Goal: Task Accomplishment & Management: Complete application form

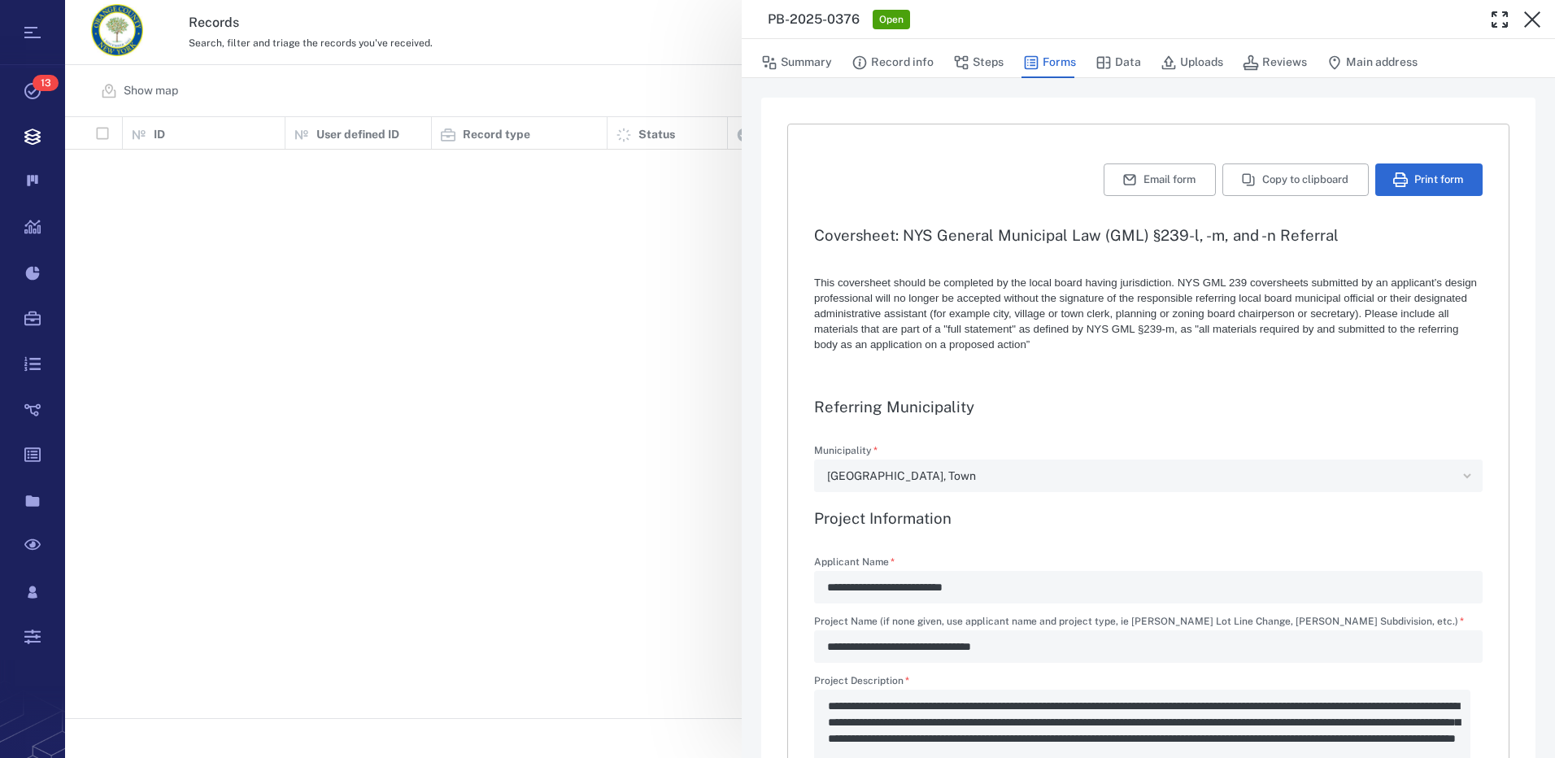
type textarea "*"
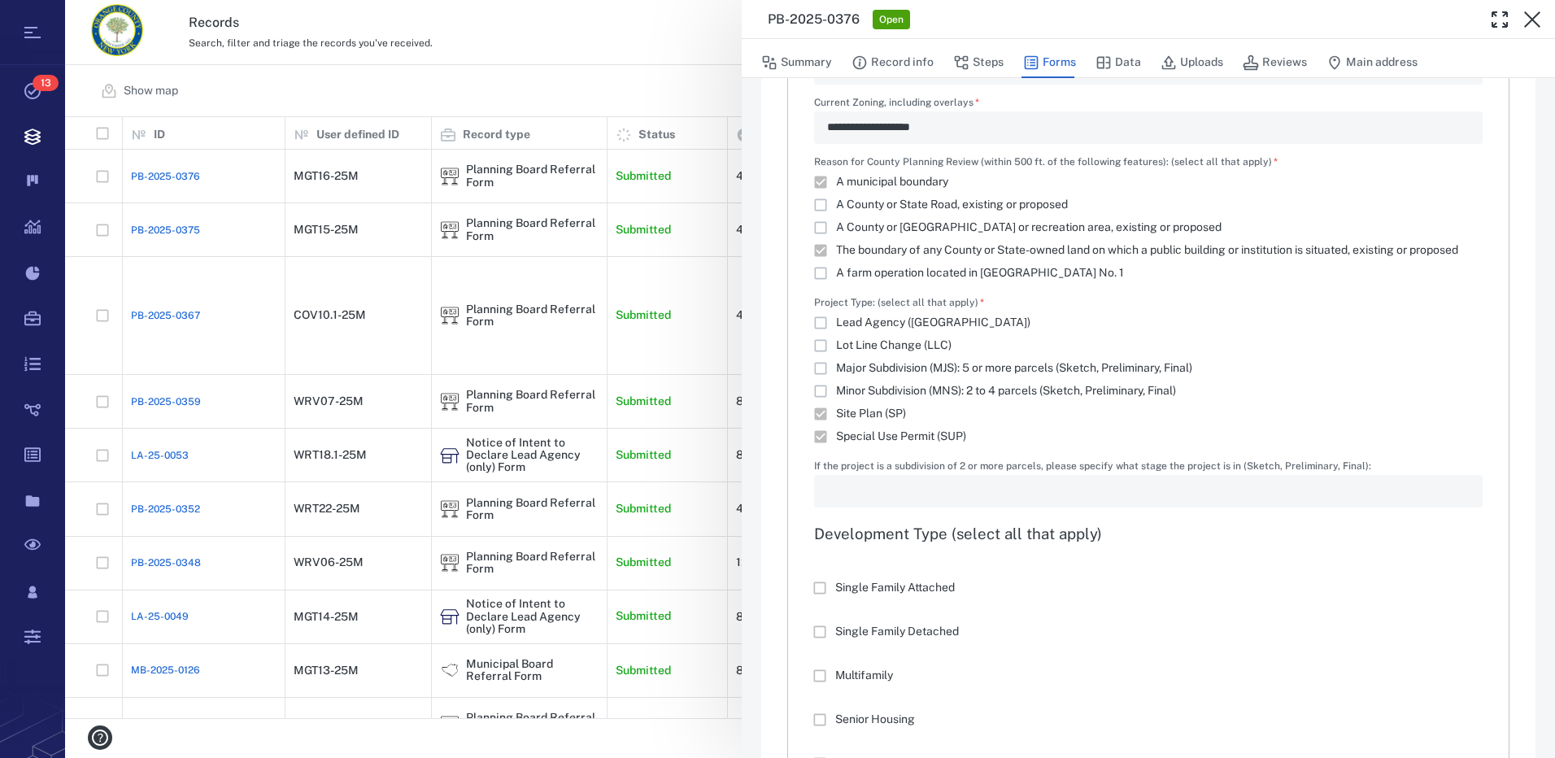
scroll to position [1139, 0]
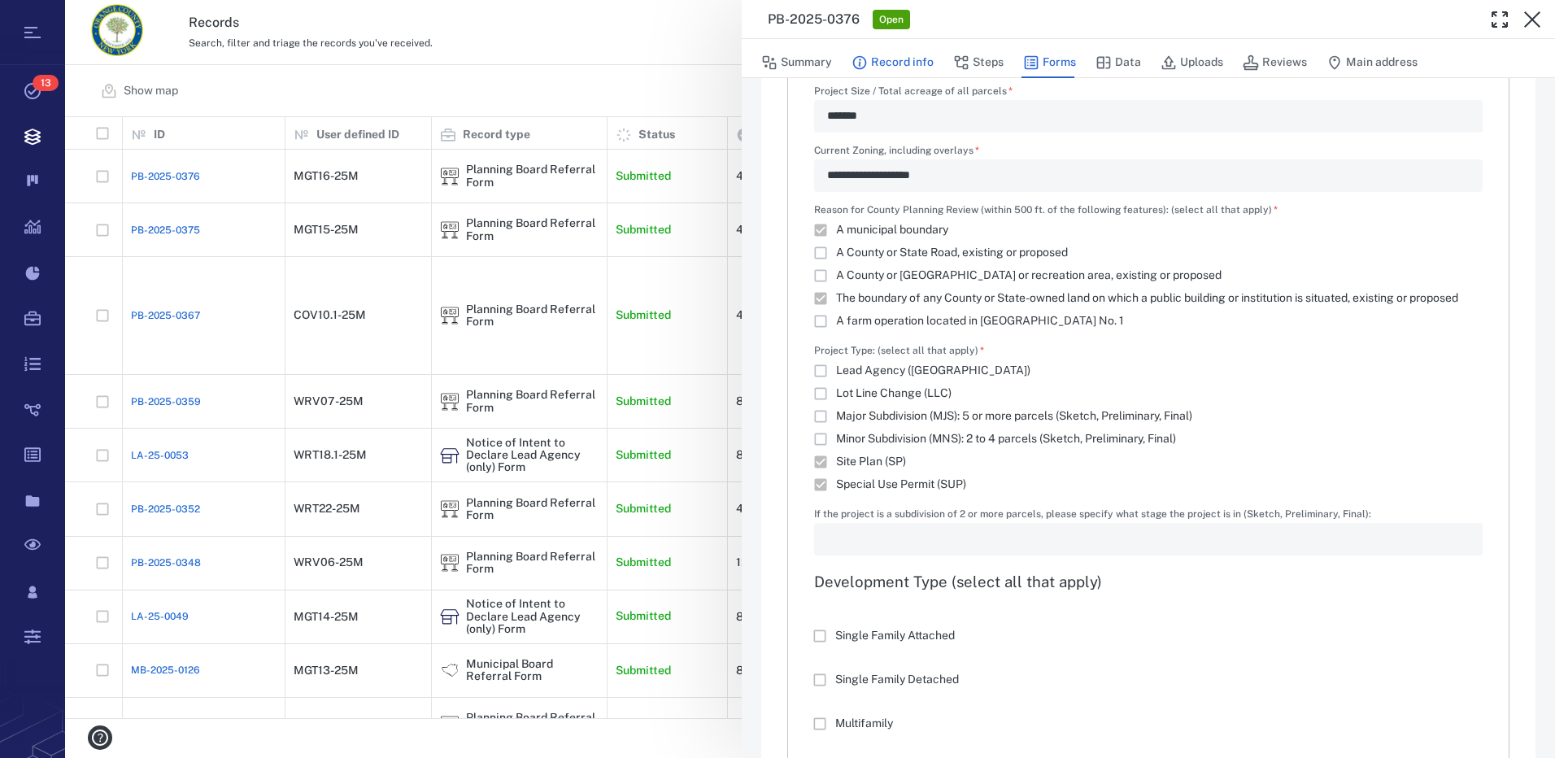
click at [906, 59] on button "Record info" at bounding box center [893, 62] width 82 height 31
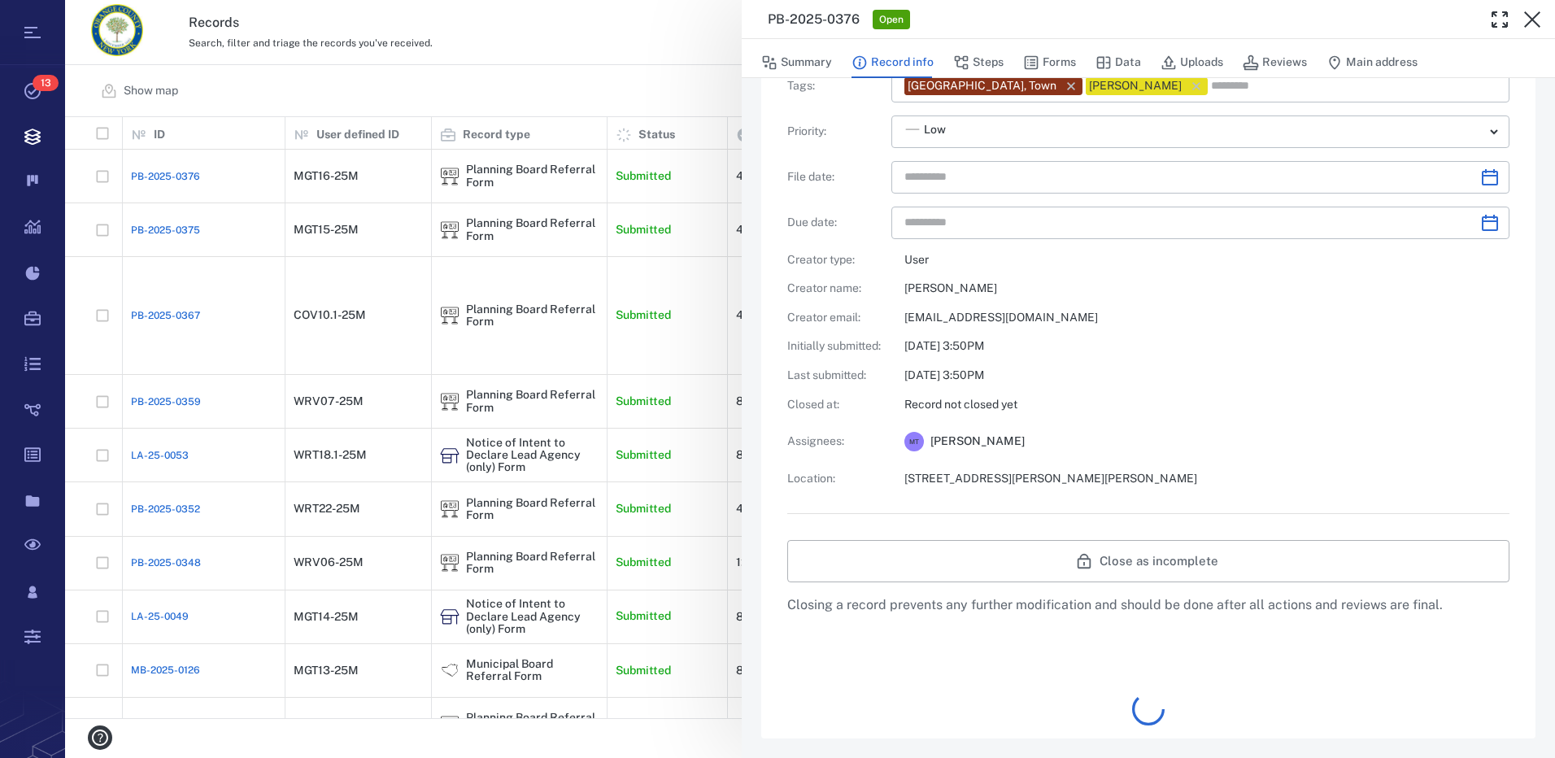
type input "**********"
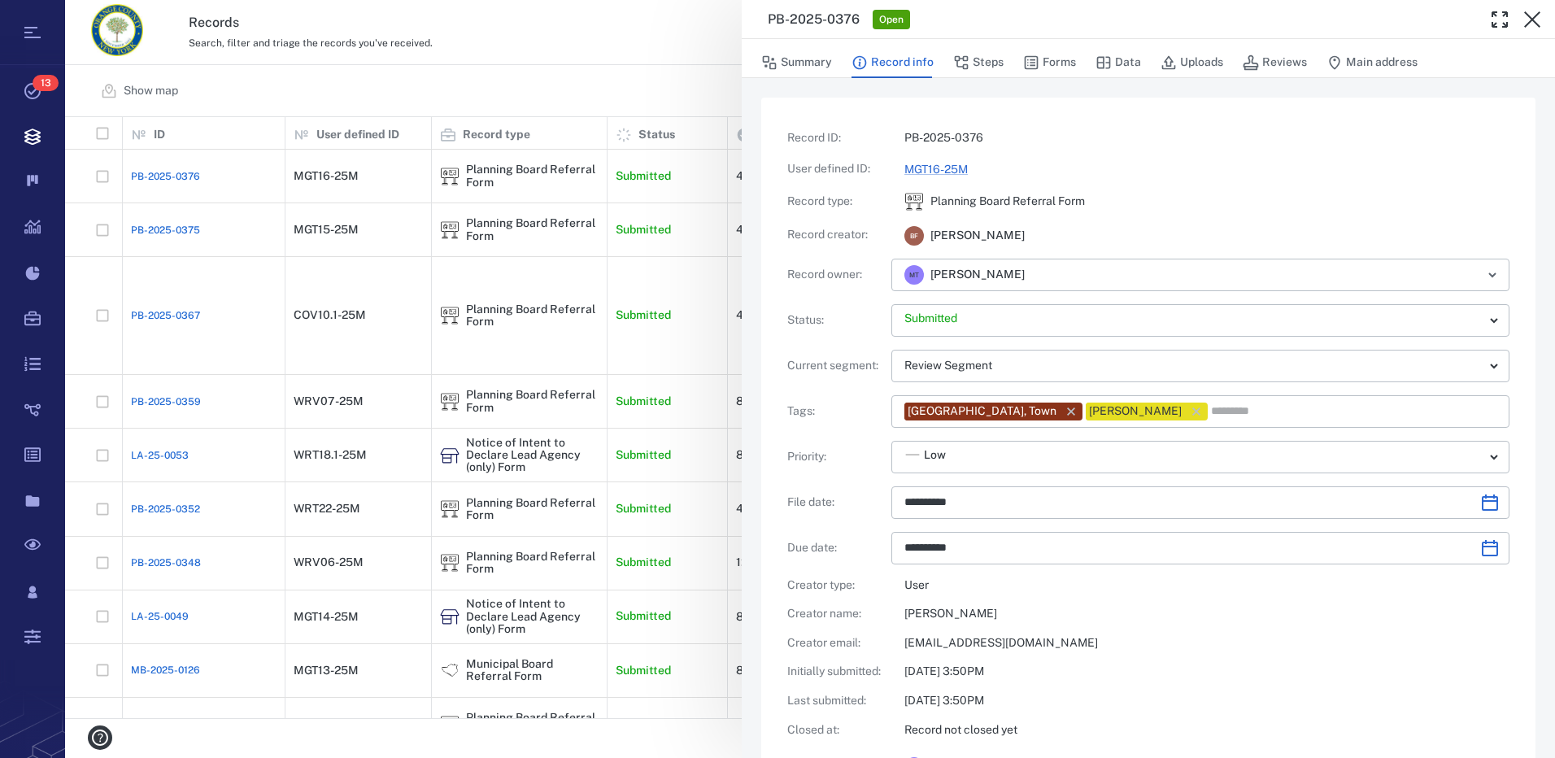
drag, startPoint x: 988, startPoint y: 63, endPoint x: 939, endPoint y: 354, distance: 295.4
click at [988, 63] on button "Steps" at bounding box center [978, 62] width 50 height 31
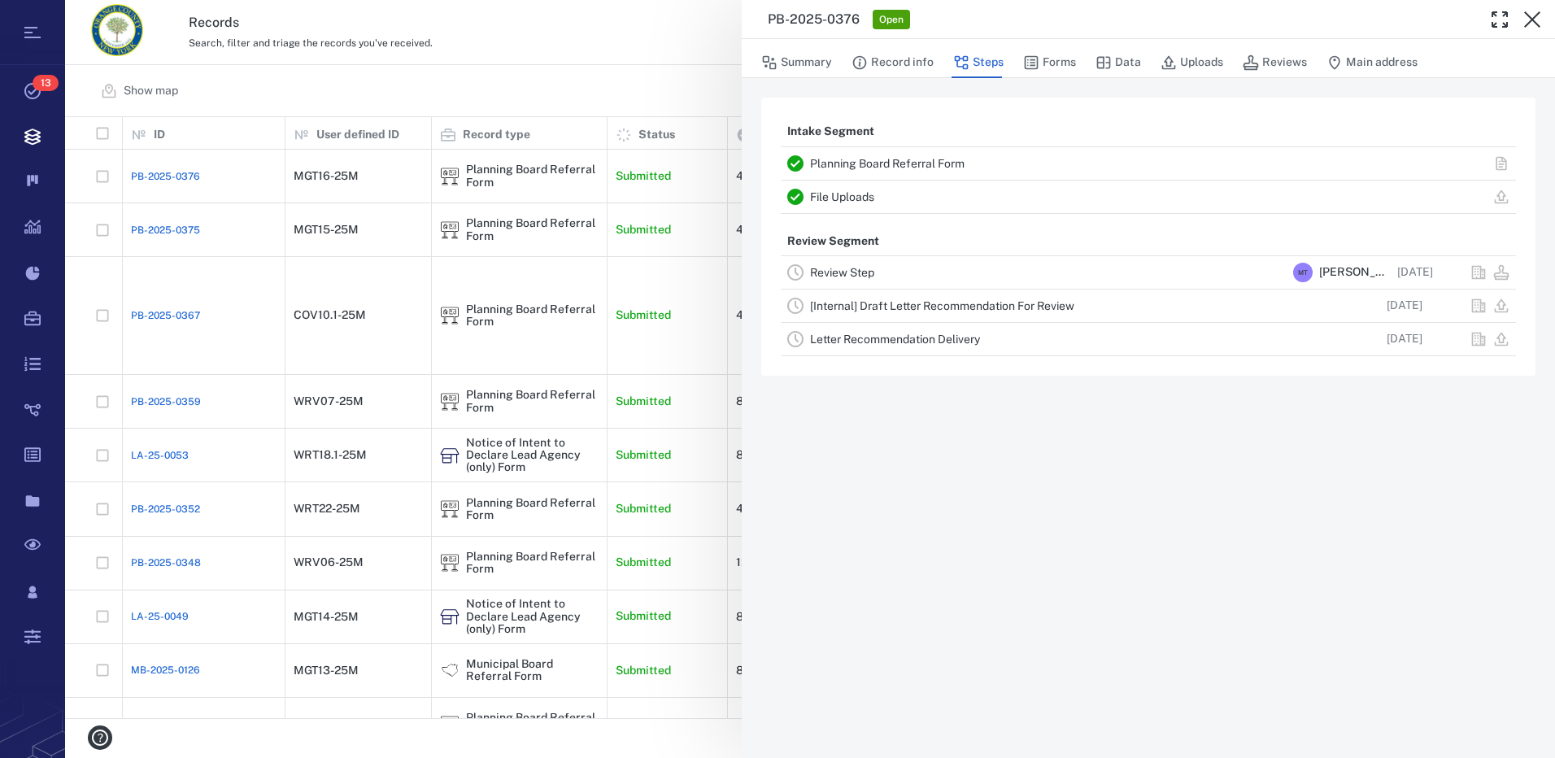
click at [862, 272] on link "Review Step" at bounding box center [842, 272] width 64 height 13
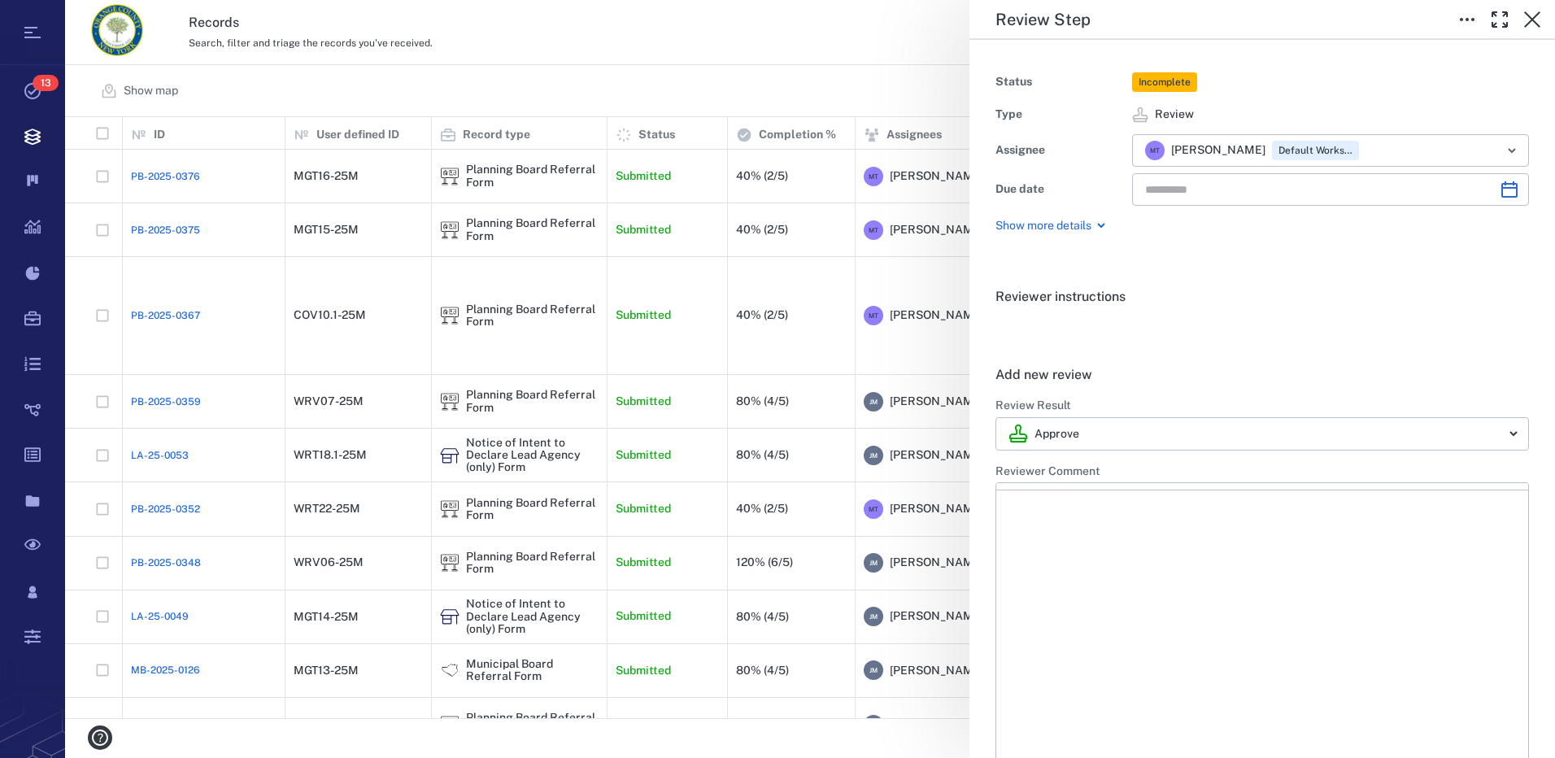
type input "**********"
click at [1084, 546] on p "Rich Text Area. Press ALT-0 for help." at bounding box center [1262, 542] width 504 height 15
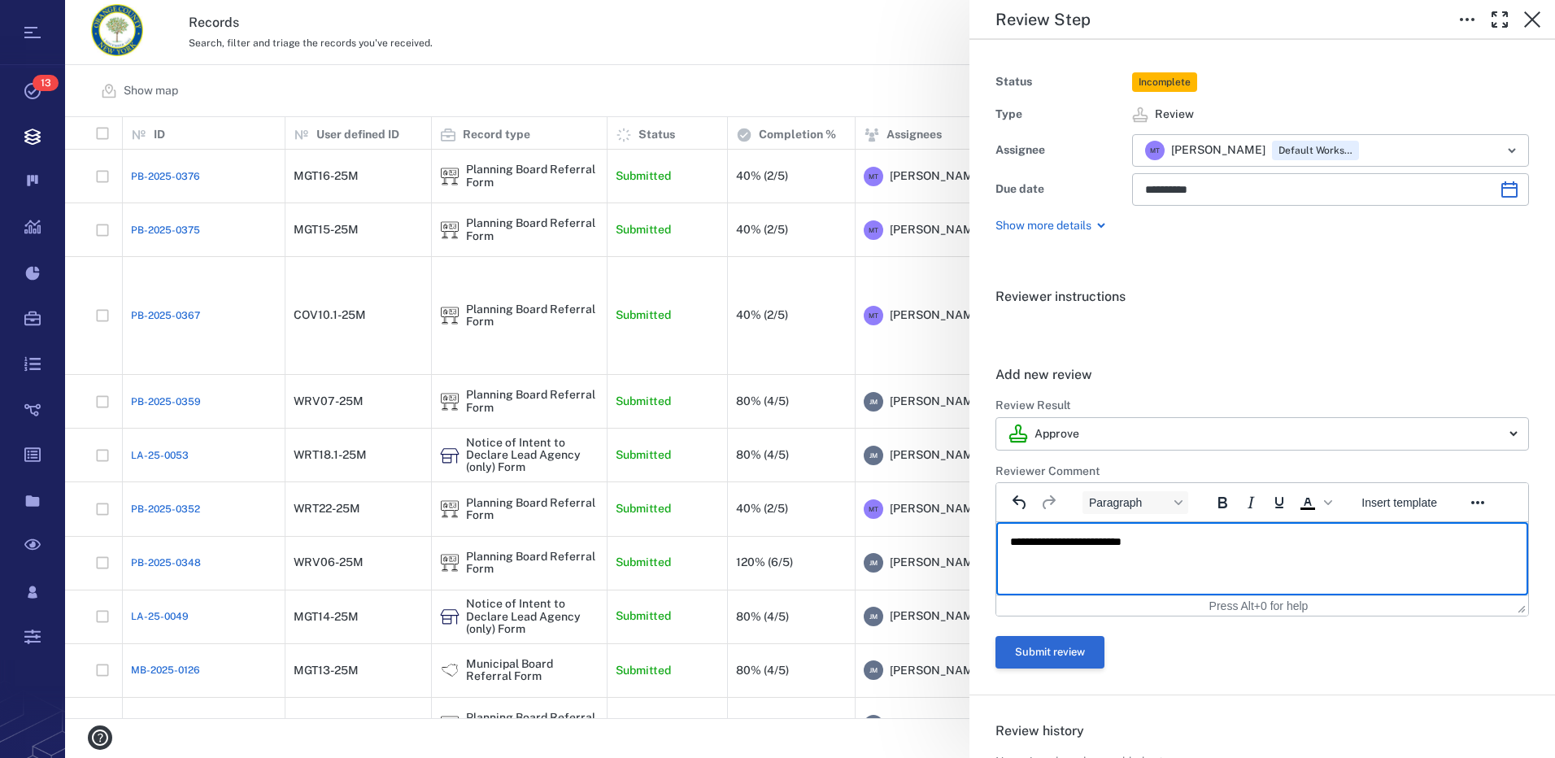
click at [1074, 649] on button "Submit review" at bounding box center [1050, 652] width 109 height 33
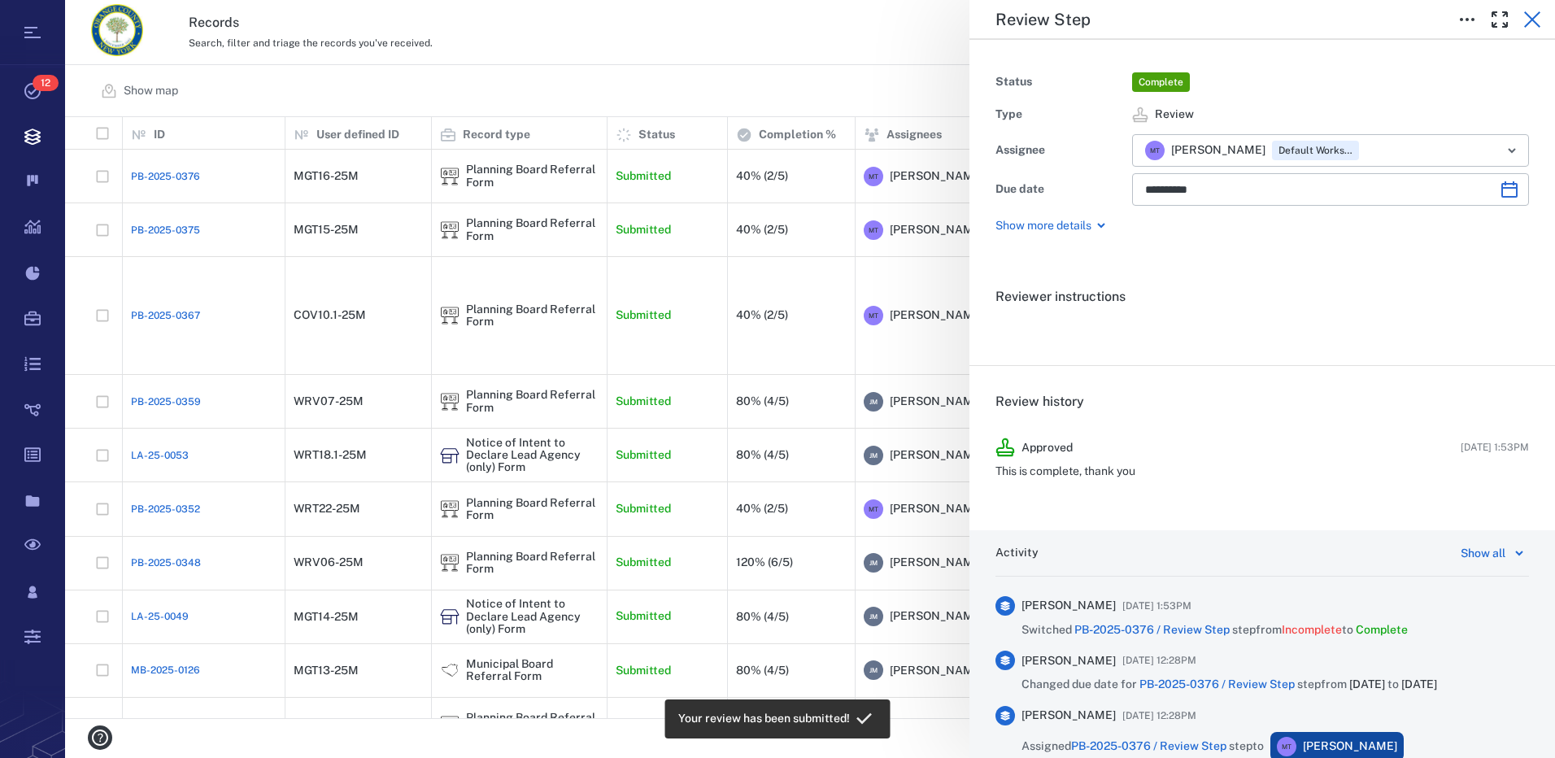
click at [1538, 16] on icon "button" at bounding box center [1533, 20] width 20 height 20
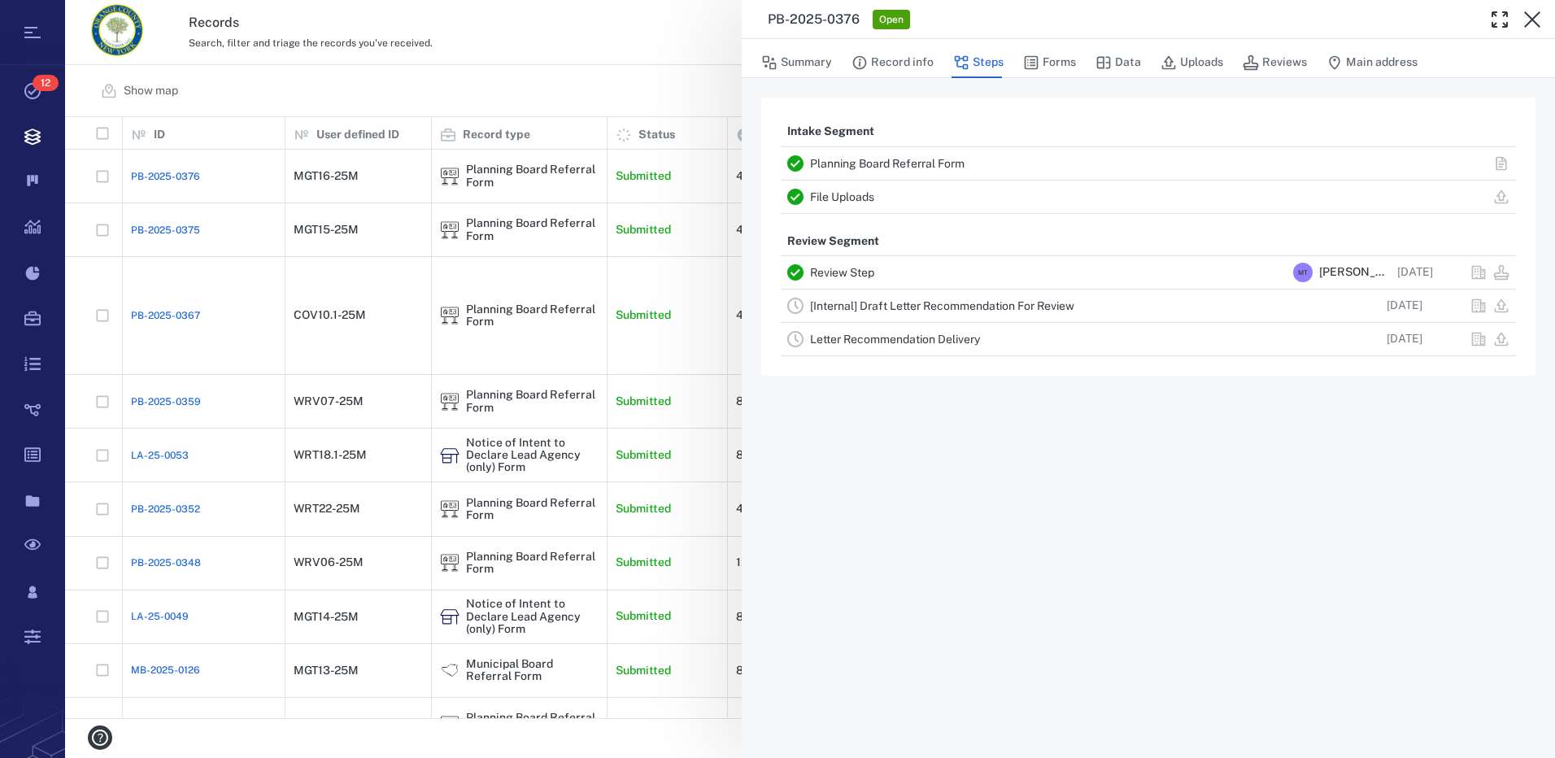
click at [888, 304] on link "[Internal] Draft Letter Recommendation For Review" at bounding box center [942, 305] width 264 height 13
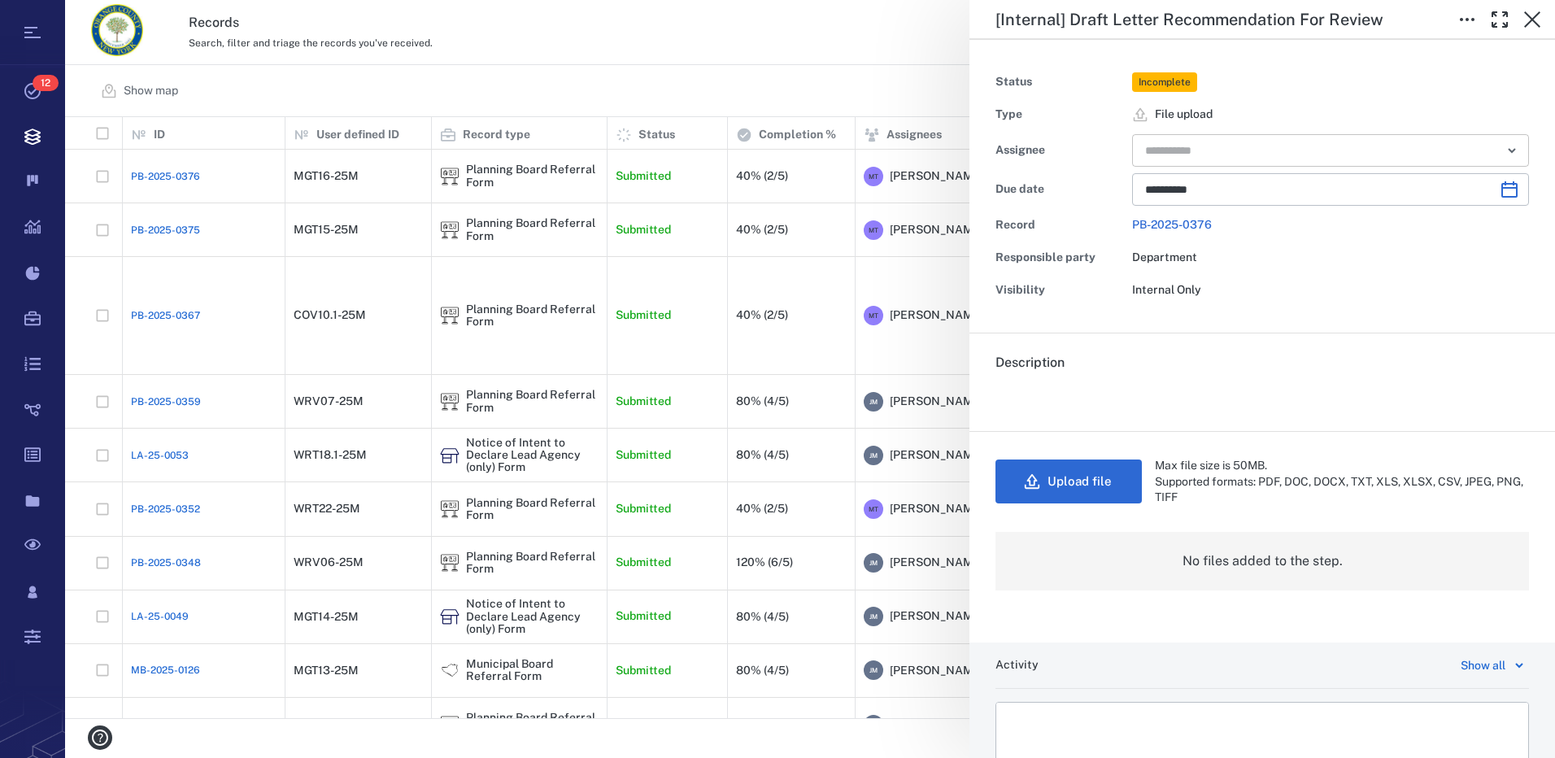
click at [1502, 156] on icon "Open" at bounding box center [1512, 151] width 20 height 20
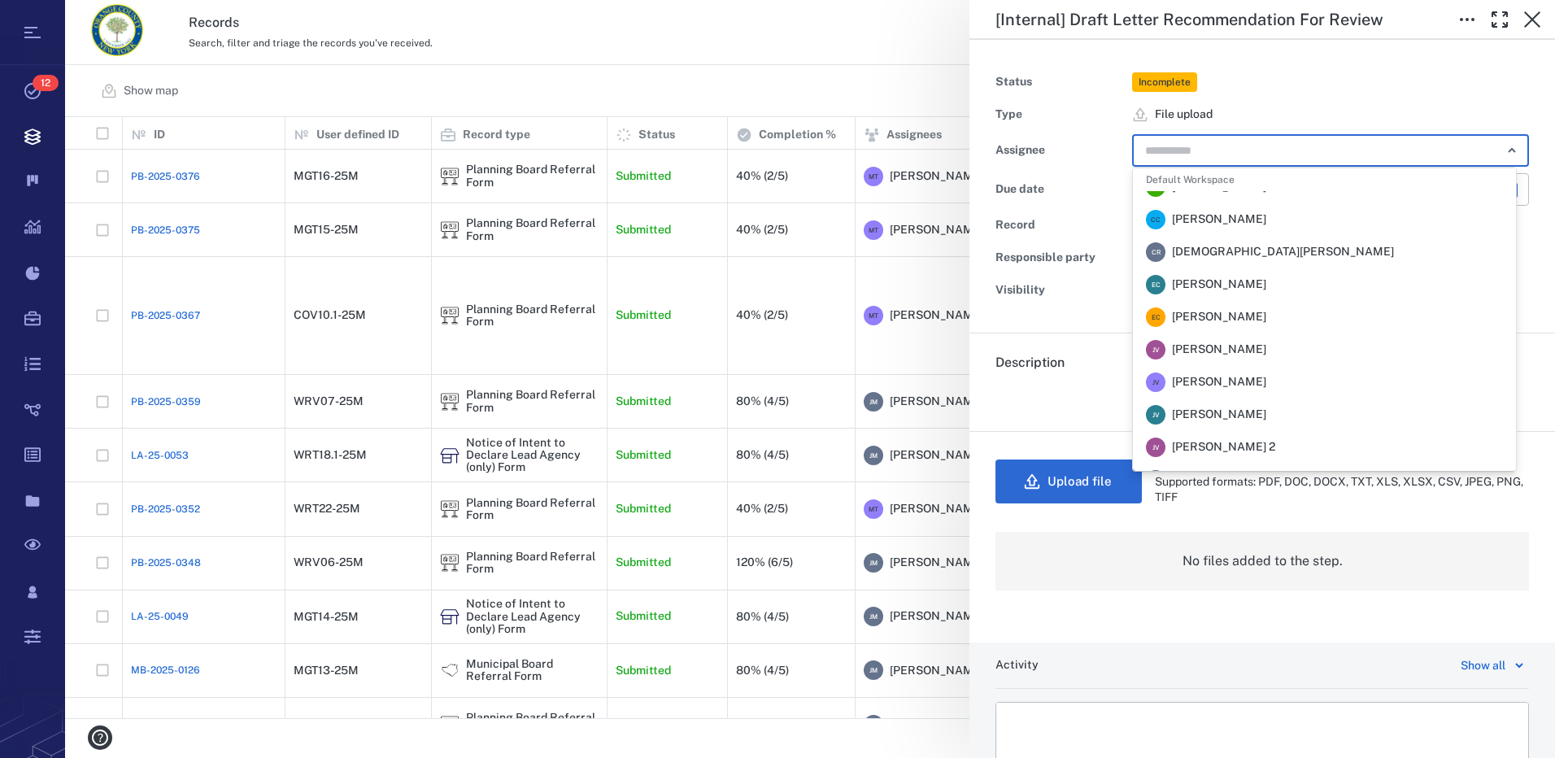
scroll to position [81, 0]
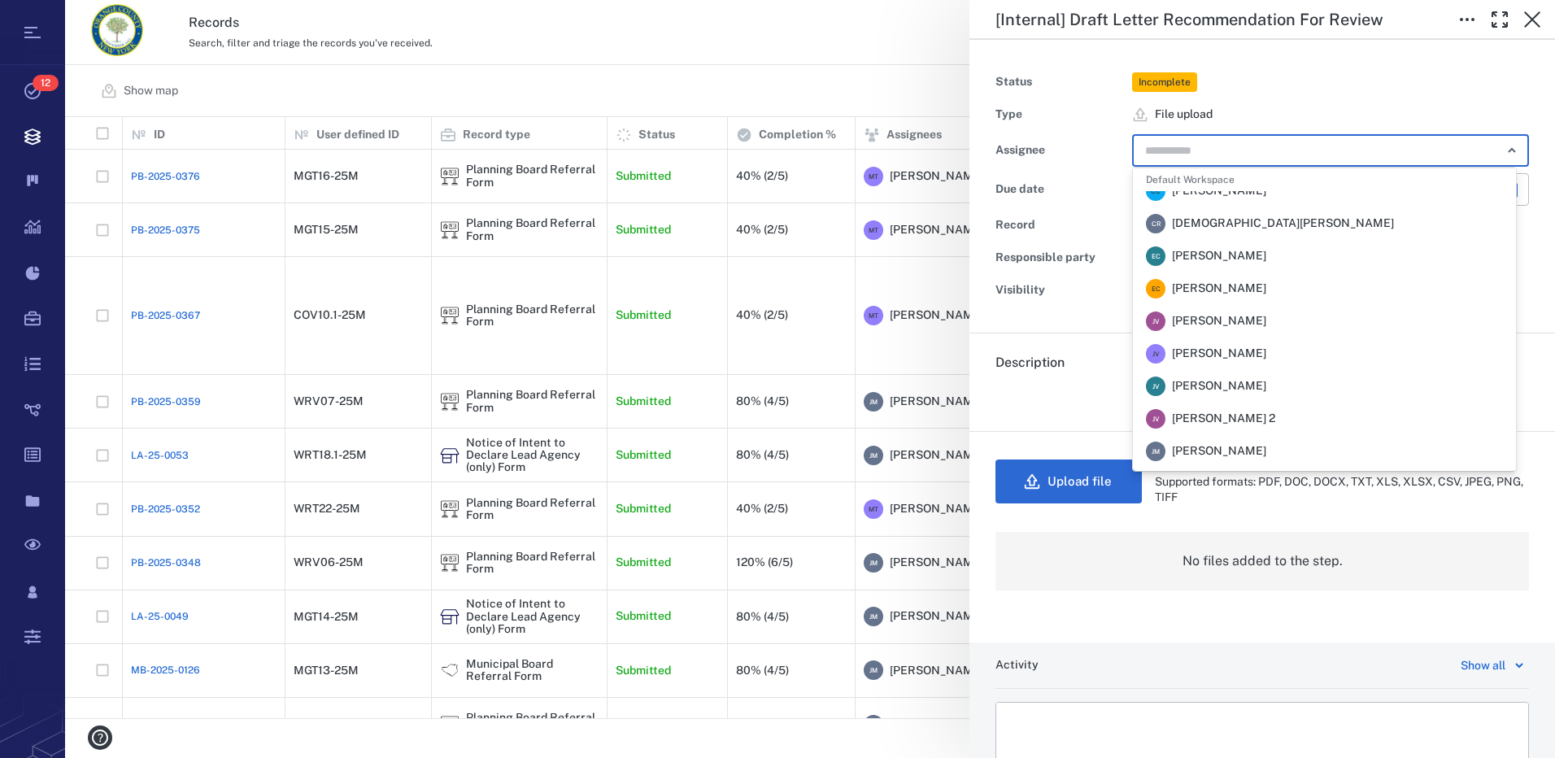
click at [1235, 450] on span "[PERSON_NAME]" at bounding box center [1219, 451] width 94 height 16
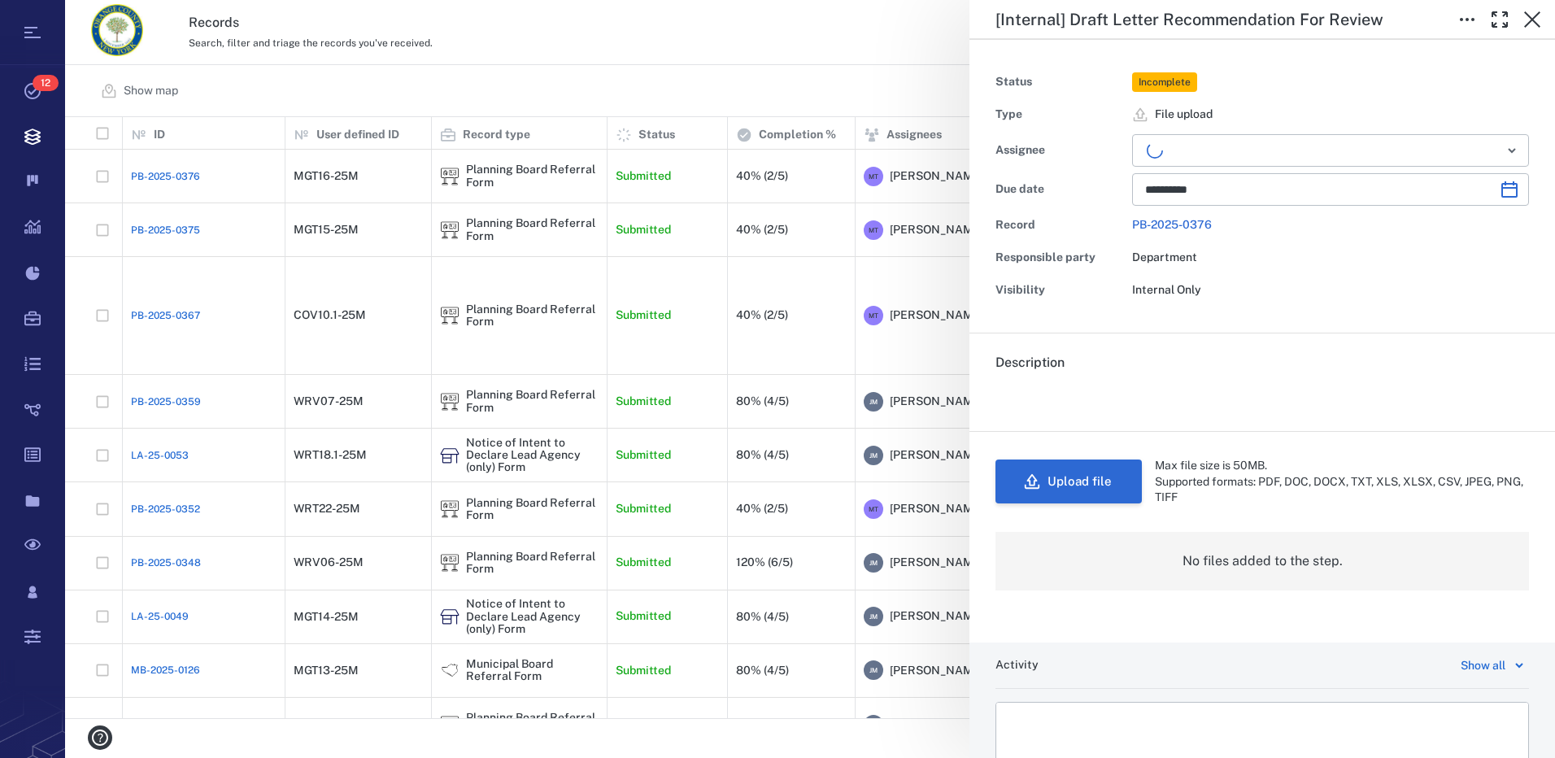
click at [1066, 482] on button "Upload file" at bounding box center [1069, 482] width 146 height 44
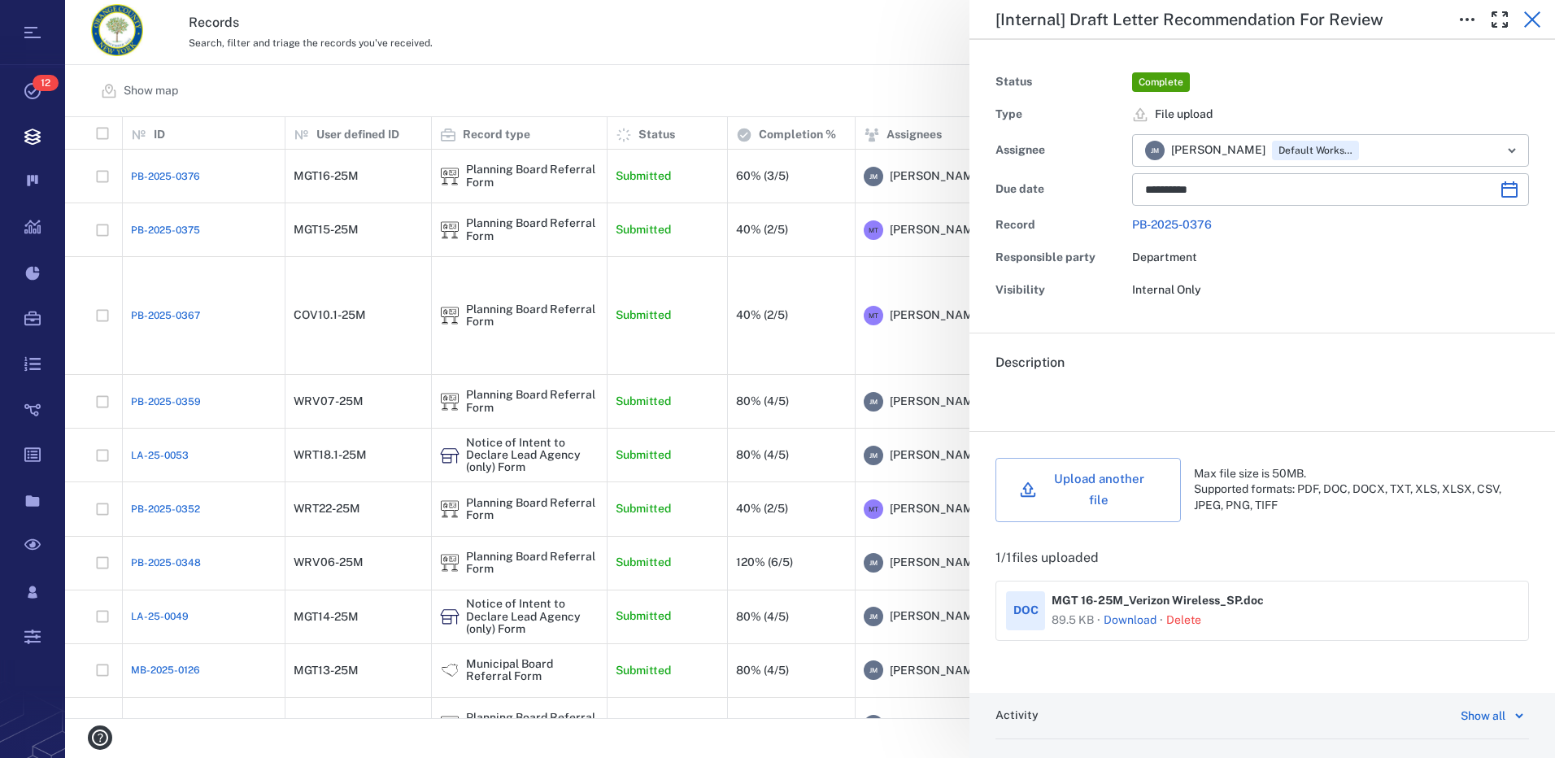
click at [1534, 21] on icon "button" at bounding box center [1532, 19] width 16 height 16
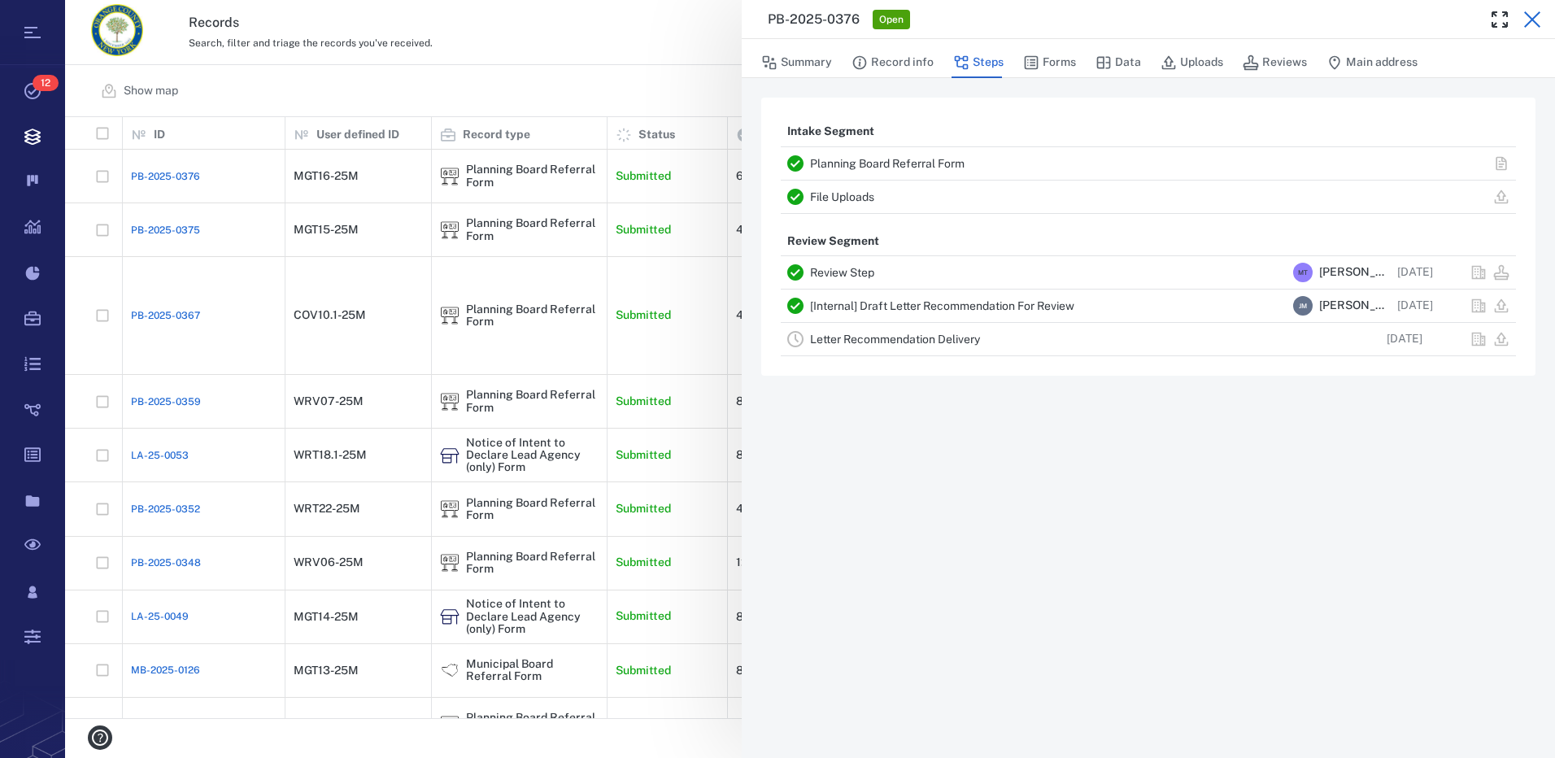
click at [1534, 20] on icon "button" at bounding box center [1533, 20] width 20 height 20
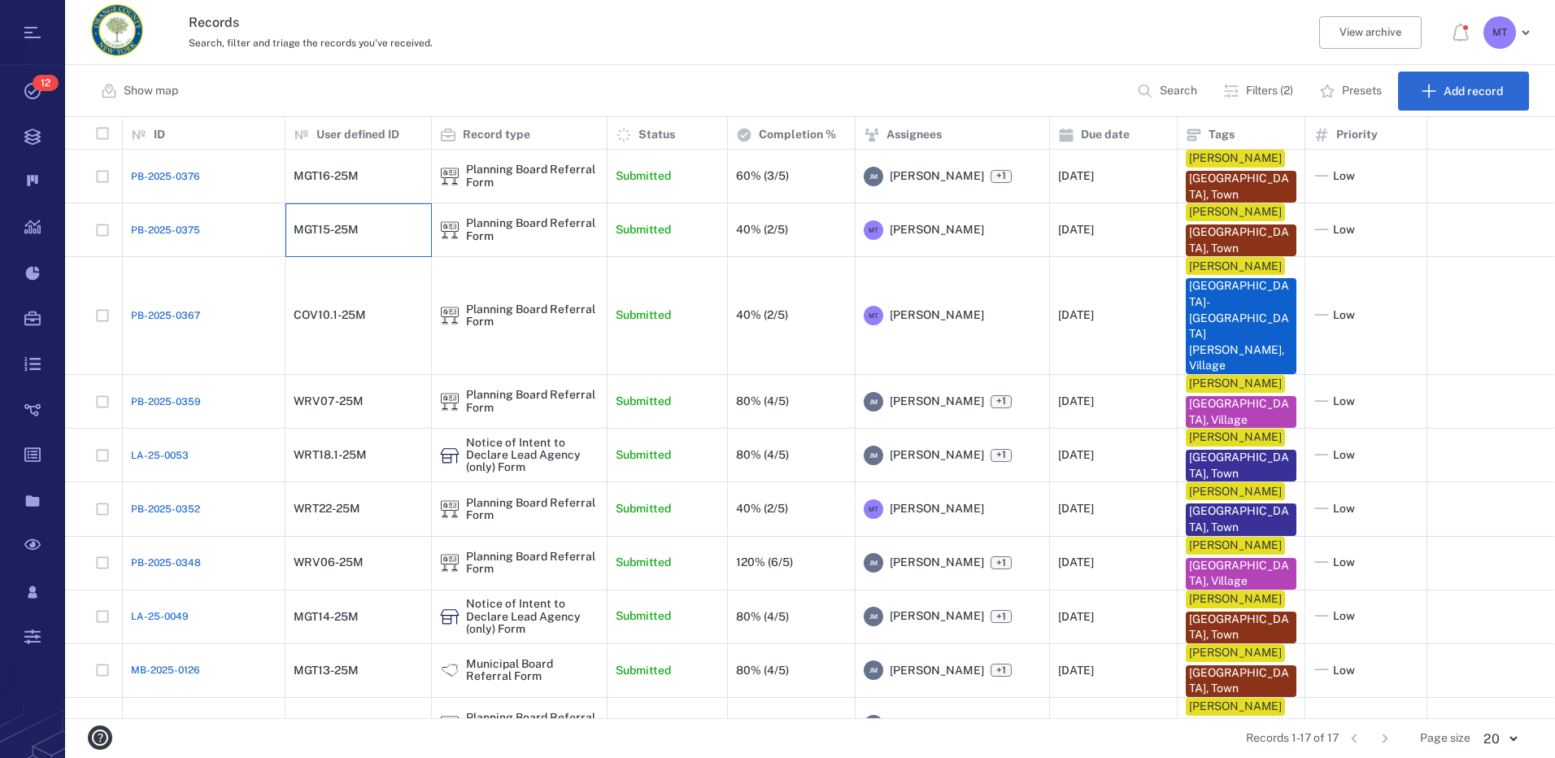
click at [315, 232] on div "MGT15-25M" at bounding box center [326, 230] width 65 height 12
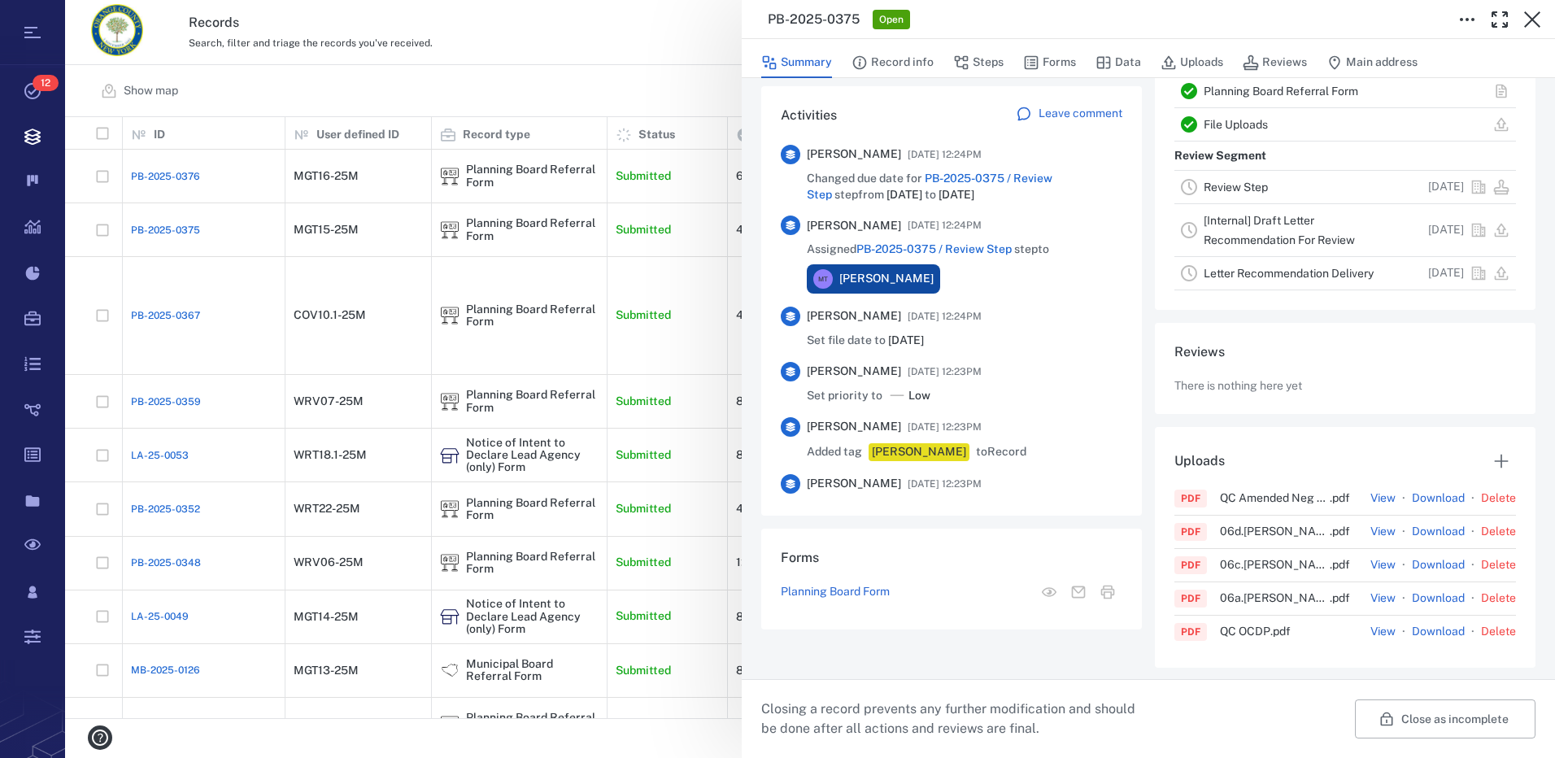
scroll to position [425, 0]
